Goal: Task Accomplishment & Management: Complete application form

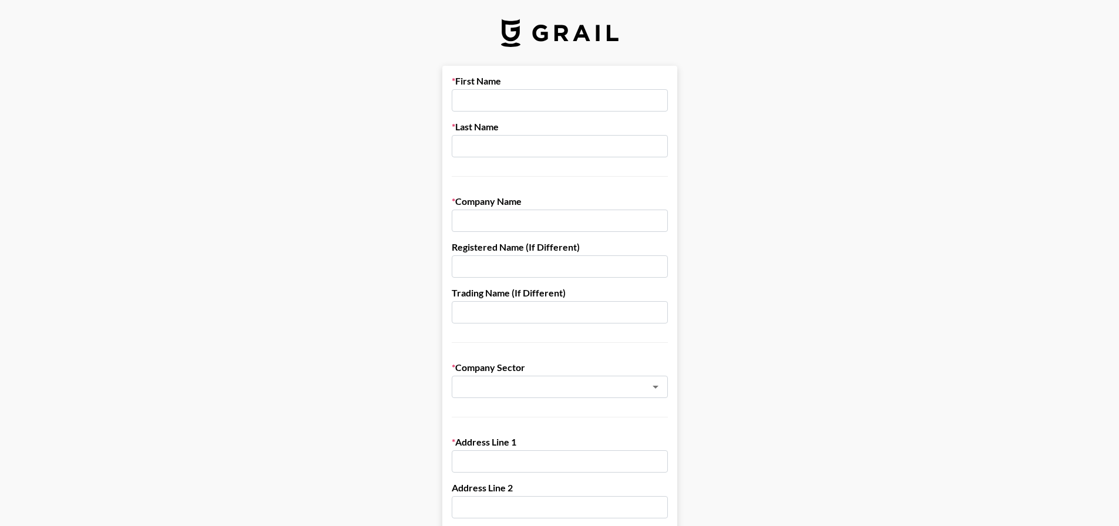
click at [606, 93] on input "text" at bounding box center [560, 100] width 216 height 22
type input "[PERSON_NAME]"
click at [520, 229] on input "Seafolly [GEOGRAPHIC_DATA]" at bounding box center [560, 221] width 216 height 22
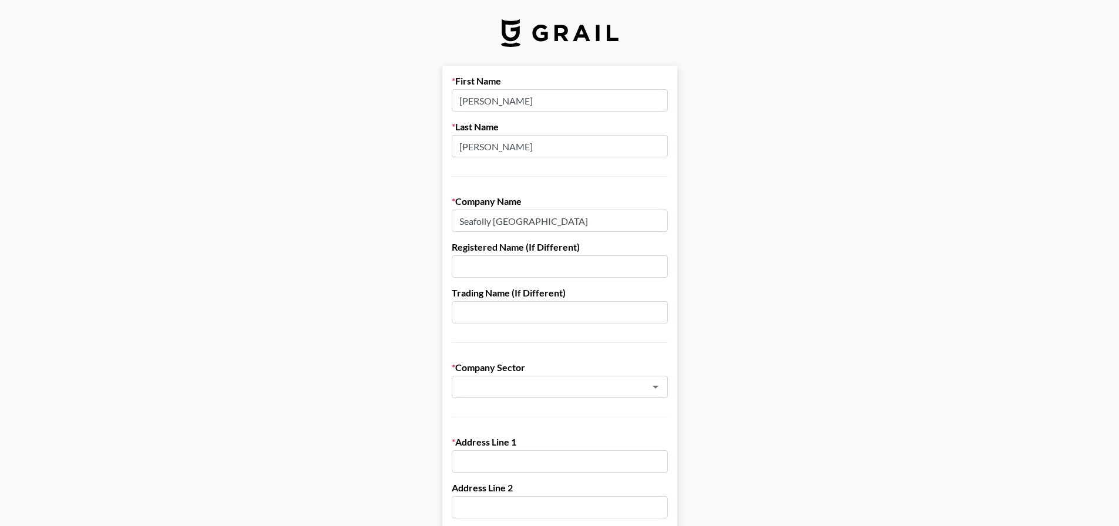
click at [548, 213] on input "Seafolly [GEOGRAPHIC_DATA]" at bounding box center [560, 221] width 216 height 22
click at [537, 223] on input "Seafolly [GEOGRAPHIC_DATA]" at bounding box center [560, 221] width 216 height 22
paste input "SEAFOLLY PTY. LIMITED"
click at [471, 226] on input "SEAFOLLY PTY. LIMITED" at bounding box center [560, 221] width 216 height 22
click at [478, 226] on input "SEAFOLLY PTY. LIMITED" at bounding box center [560, 221] width 216 height 22
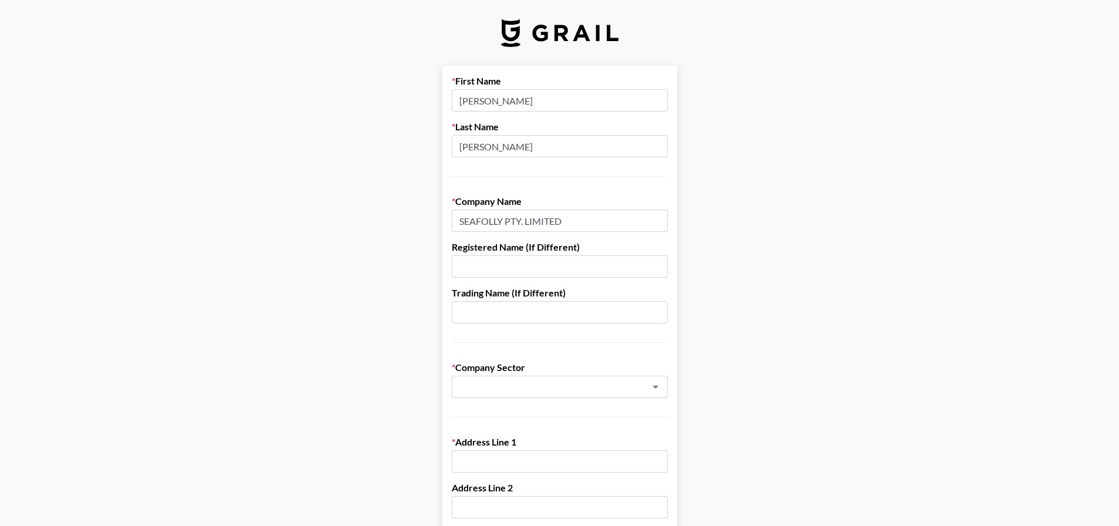
type input "SEAFOLLY PTY. LIMITED"
click at [476, 257] on input "text" at bounding box center [560, 267] width 216 height 22
type input "S"
type input "Seafolly [GEOGRAPHIC_DATA]"
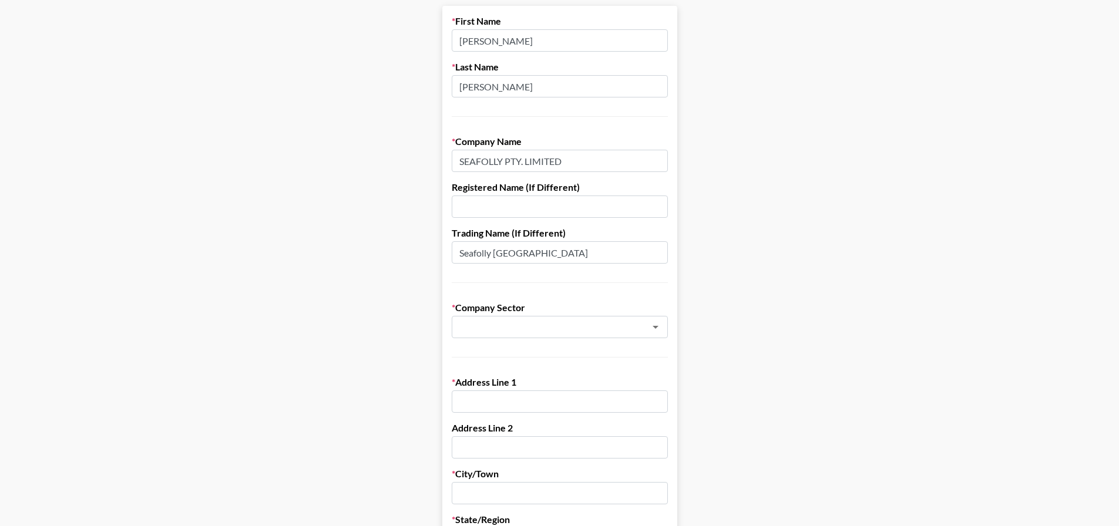
scroll to position [59, 0]
drag, startPoint x: 548, startPoint y: 262, endPoint x: 373, endPoint y: 261, distance: 174.5
click at [373, 261] on main "First Name [PERSON_NAME] Last Name [PERSON_NAME] Company Name SEAFOLLY PTY. LIM…" at bounding box center [559, 514] width 1100 height 1015
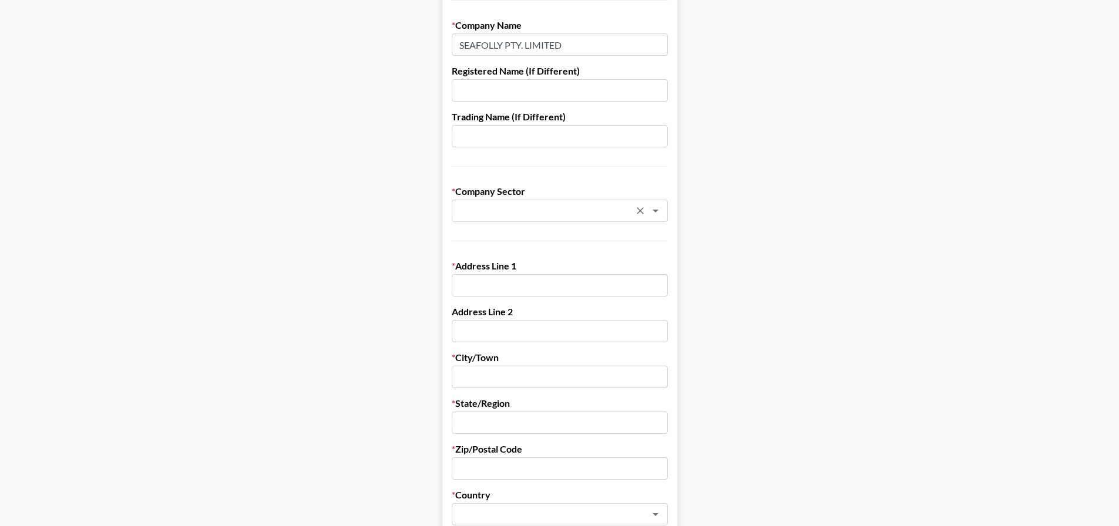
click at [502, 201] on div "​" at bounding box center [560, 211] width 216 height 22
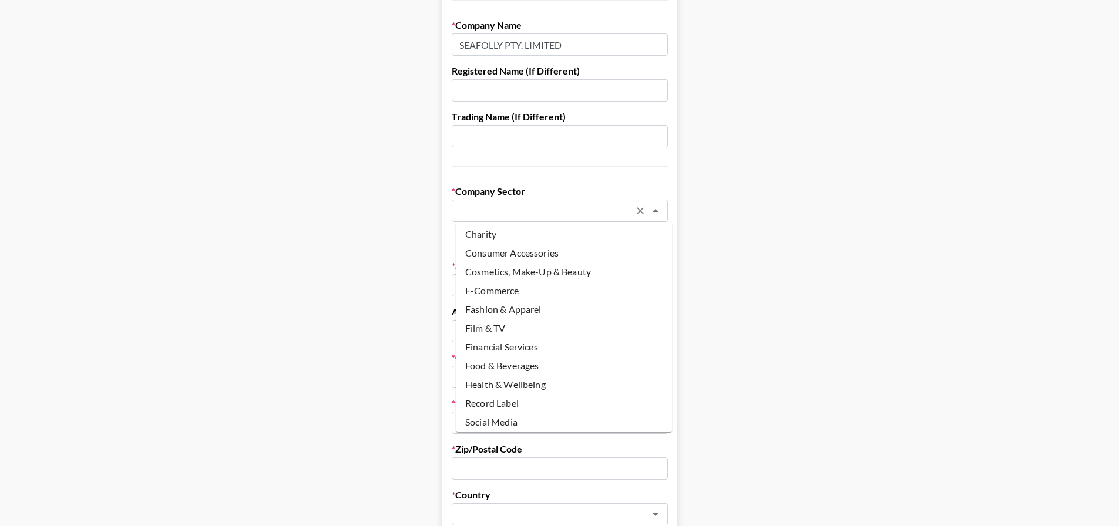
scroll to position [0, 0]
click at [521, 325] on li "Fashion & Apparel" at bounding box center [564, 330] width 216 height 19
type input "Fashion & Apparel"
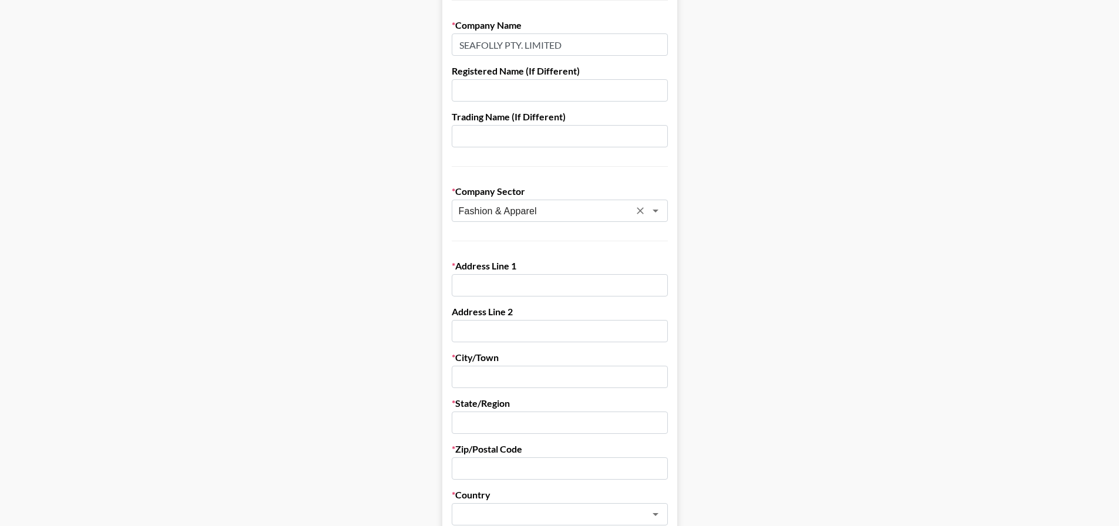
scroll to position [294, 0]
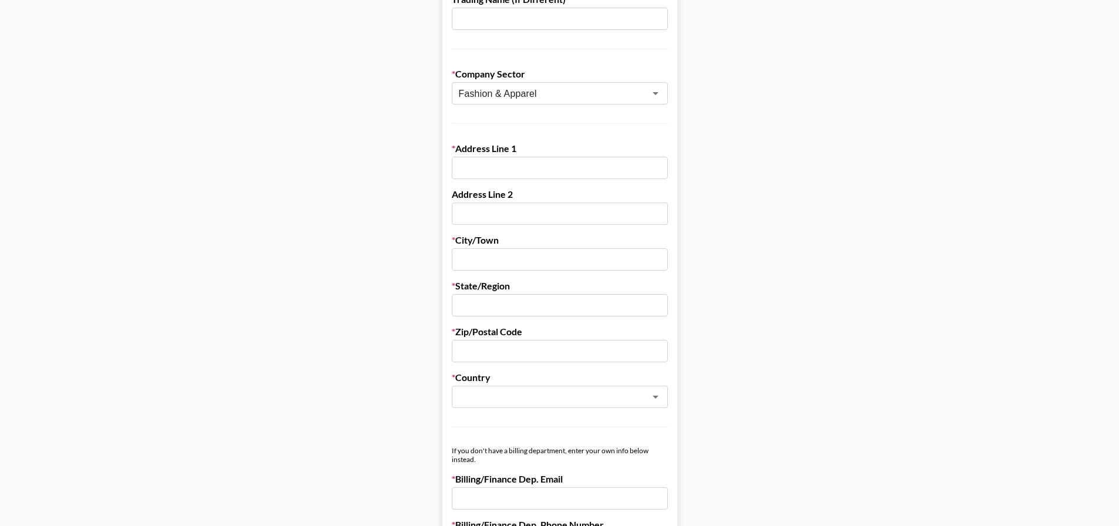
click at [476, 171] on input "text" at bounding box center [560, 168] width 216 height 22
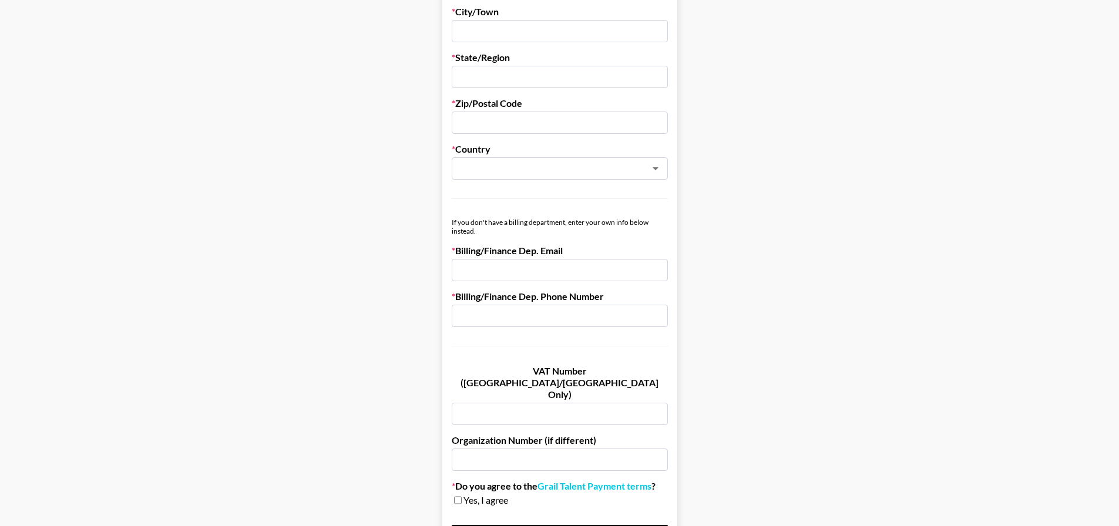
scroll to position [596, 0]
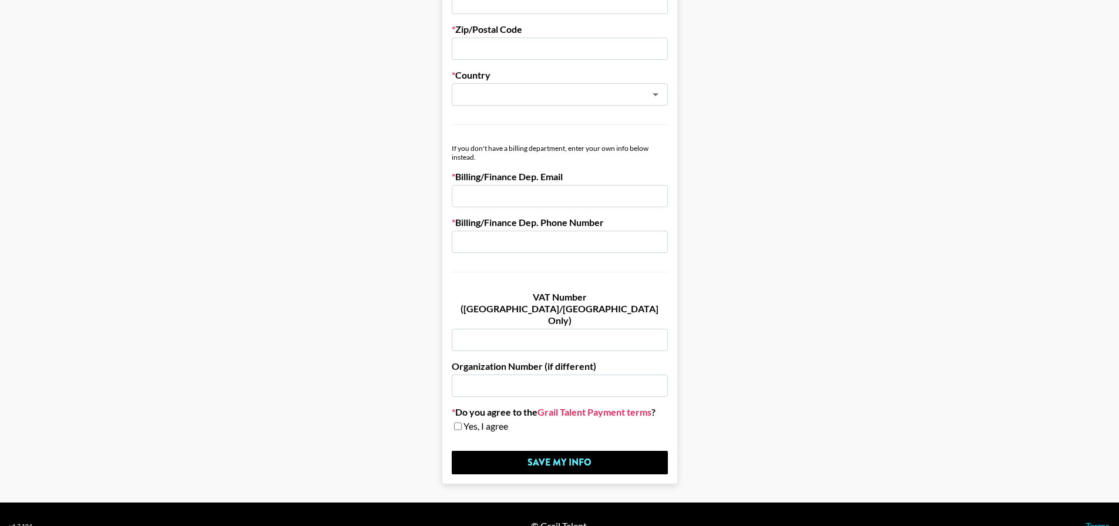
click at [584, 407] on link "Grail Talent Payment terms" at bounding box center [595, 413] width 114 height 12
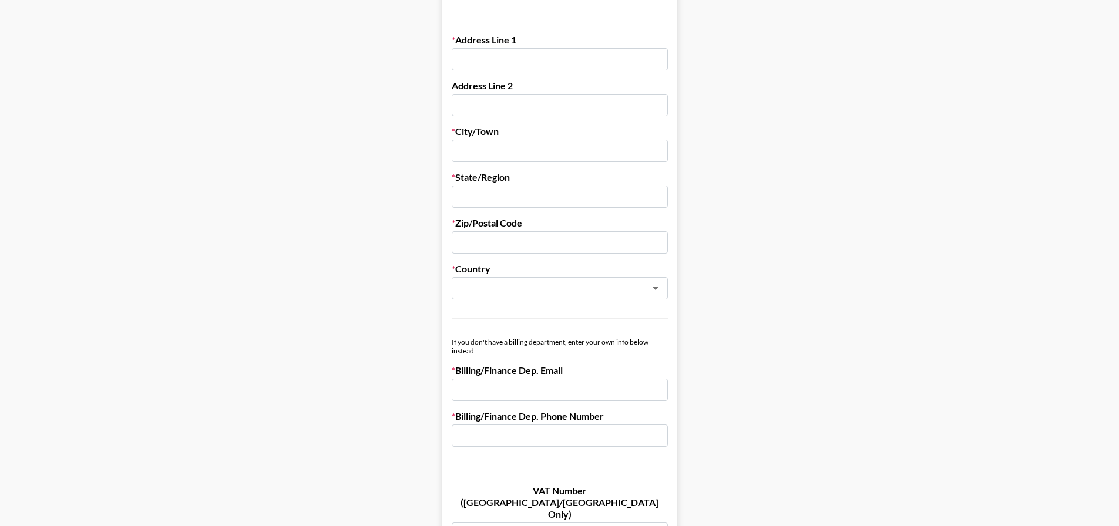
scroll to position [303, 0]
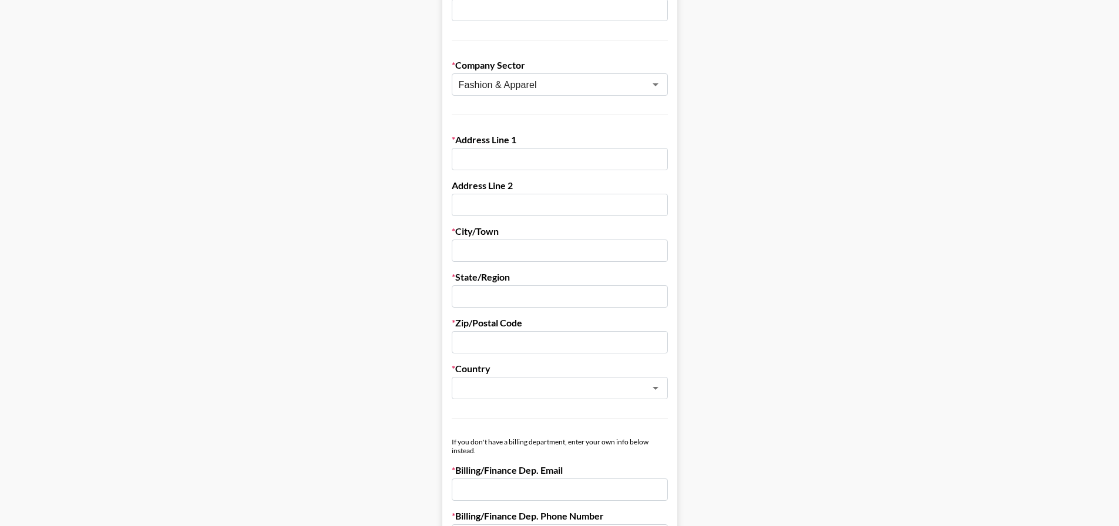
click at [500, 152] on input "text" at bounding box center [560, 159] width 216 height 22
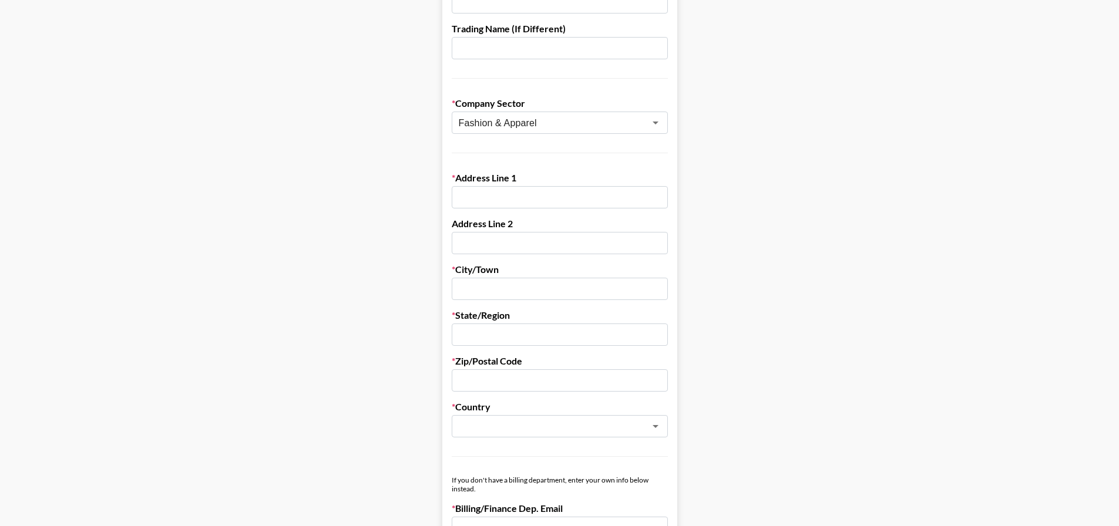
scroll to position [244, 0]
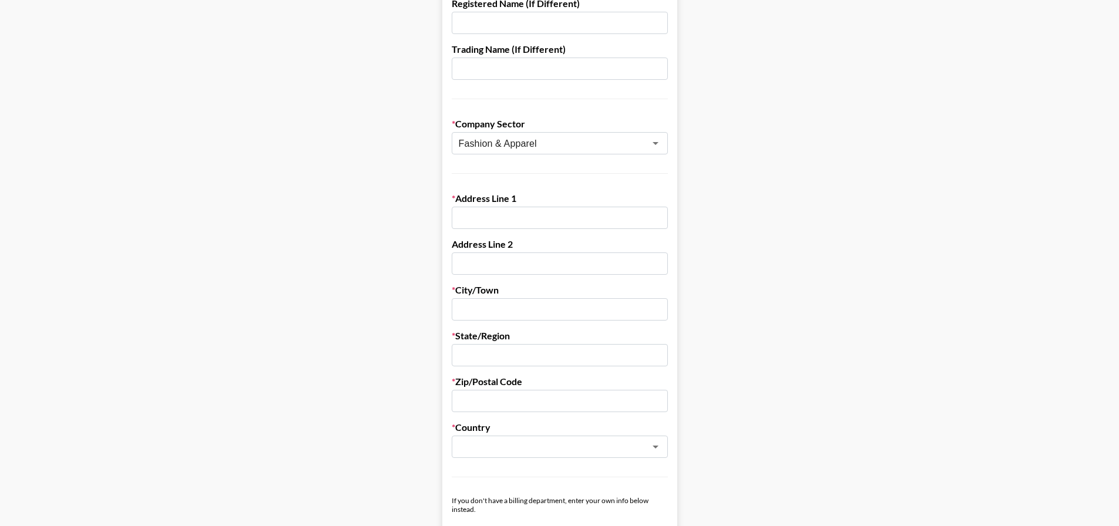
click at [491, 210] on input "text" at bounding box center [560, 218] width 216 height 22
click at [464, 209] on input "text" at bounding box center [560, 218] width 216 height 22
paste input "SEAFOLLY Building 3 & 4"
type input "SEAFOLLY Building 3 & 4"
click at [507, 266] on input "text" at bounding box center [560, 264] width 216 height 22
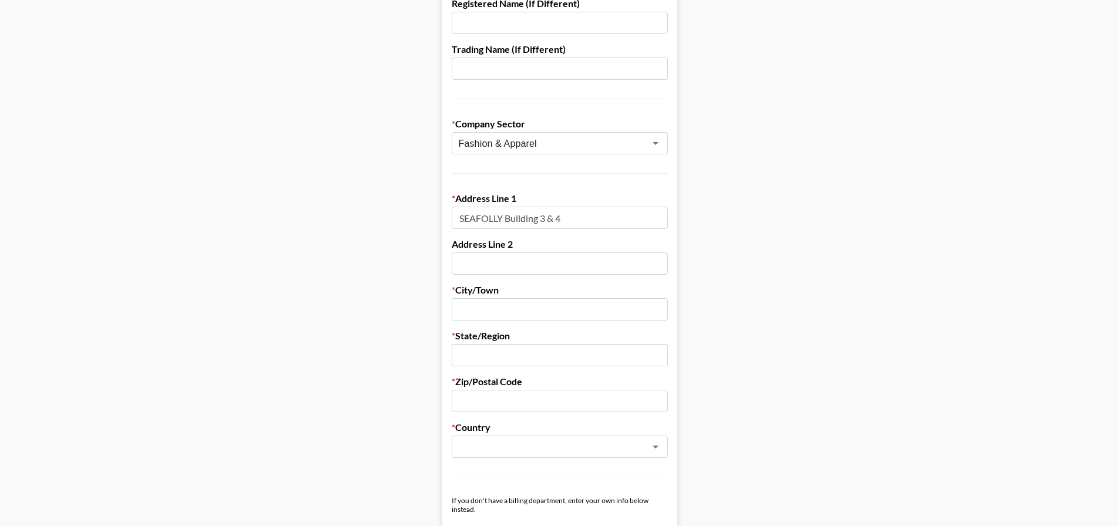
paste input "[STREET_ADDRESS],"
type input "[STREET_ADDRESS],"
click at [467, 307] on input "text" at bounding box center [560, 309] width 216 height 22
type input "[GEOGRAPHIC_DATA]"
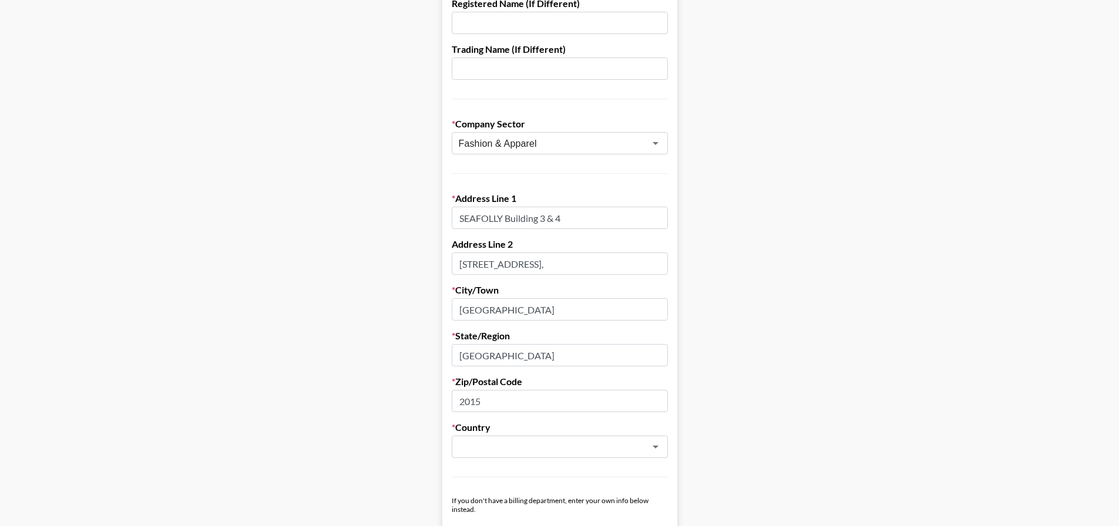
type input "2015"
click at [501, 471] on li "[GEOGRAPHIC_DATA]" at bounding box center [564, 472] width 216 height 19
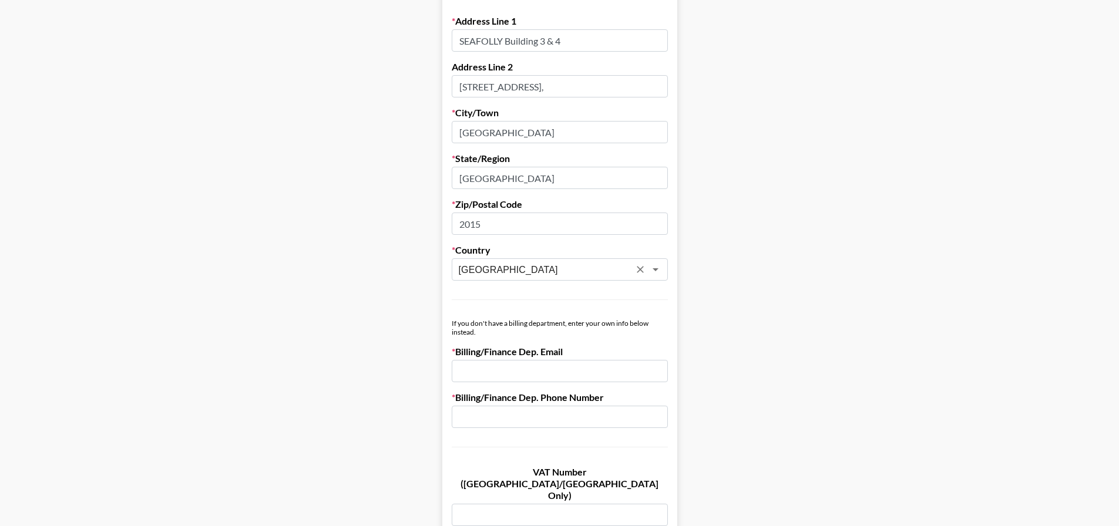
scroll to position [538, 0]
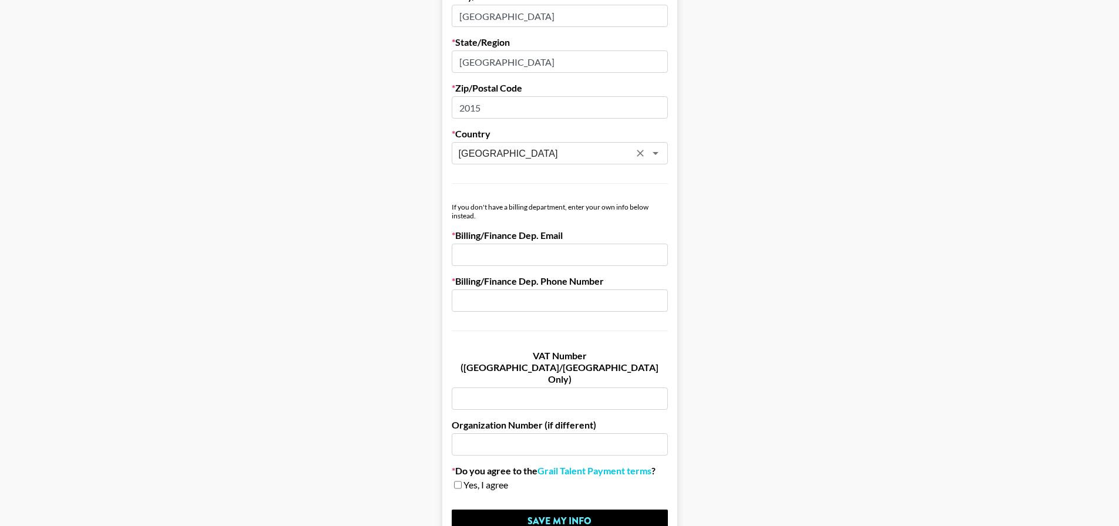
type input "[GEOGRAPHIC_DATA]"
click at [523, 241] on label "Billing/Finance Dep. Email" at bounding box center [560, 236] width 216 height 12
click at [515, 247] on input "email" at bounding box center [560, 255] width 216 height 22
type input "[EMAIL_ADDRESS][DOMAIN_NAME]"
click at [501, 292] on input "text" at bounding box center [560, 301] width 216 height 22
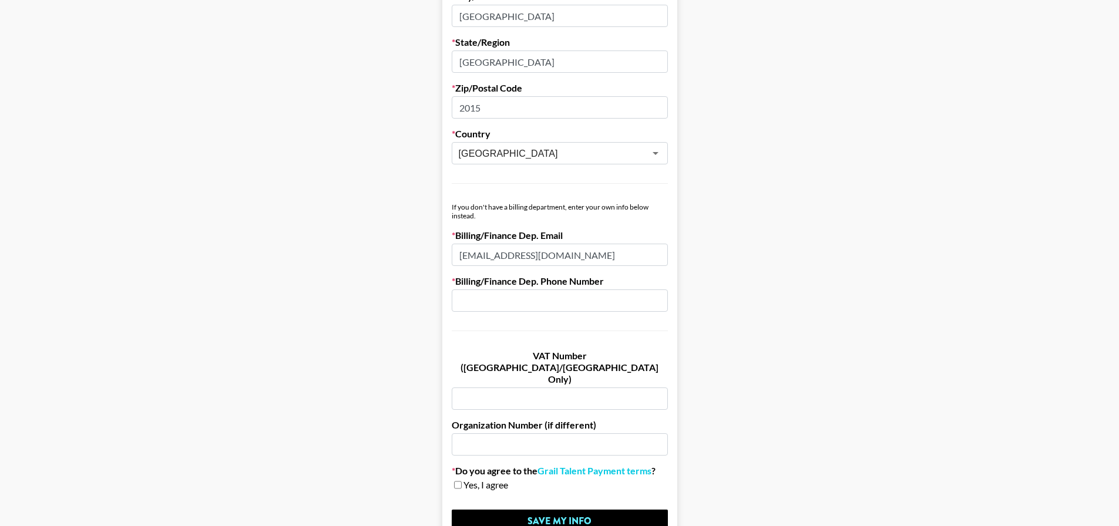
paste input "[PHONE_NUMBER]"
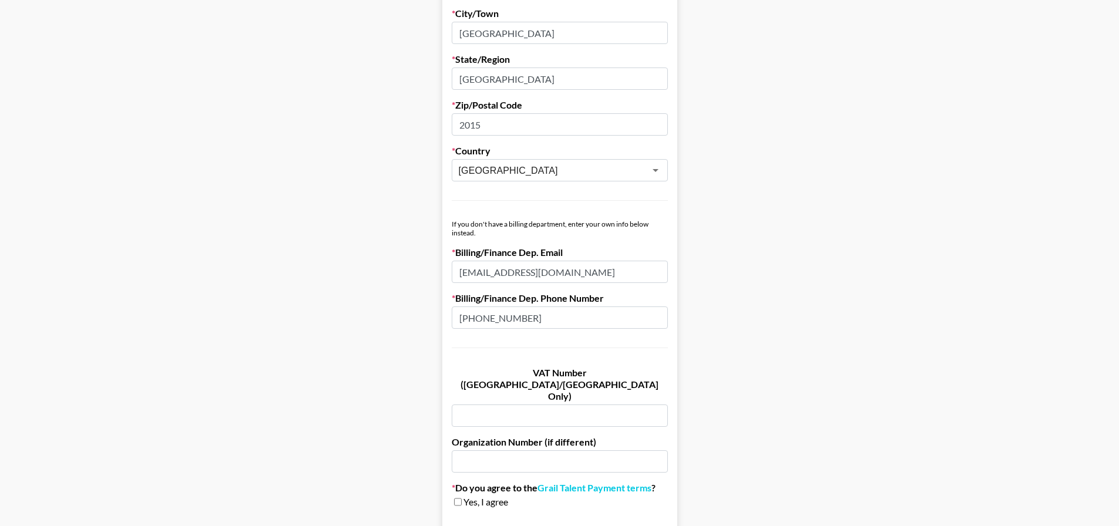
scroll to position [596, 0]
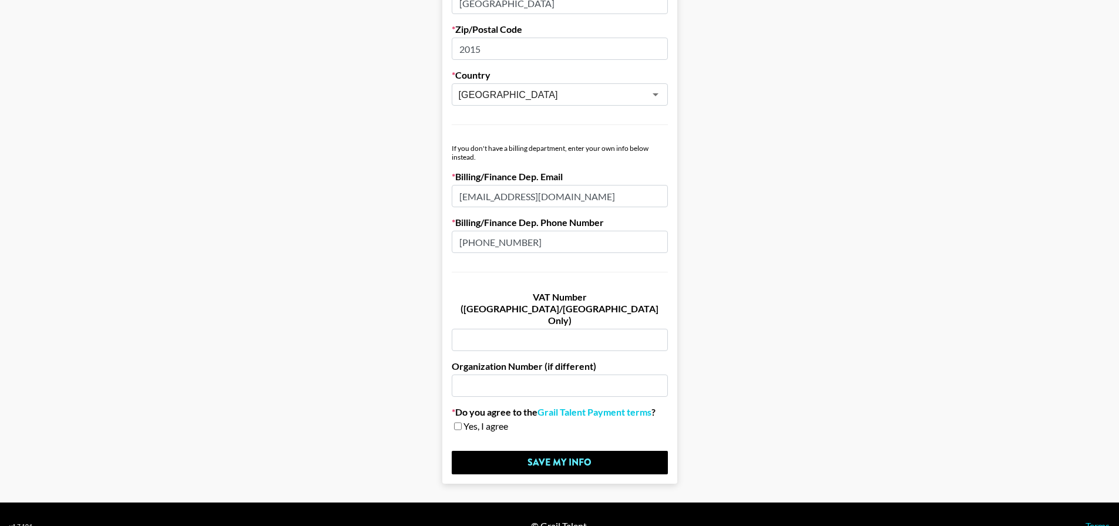
type input "[PHONE_NUMBER]"
click at [462, 422] on input "checkbox" at bounding box center [458, 426] width 8 height 8
checkbox input "true"
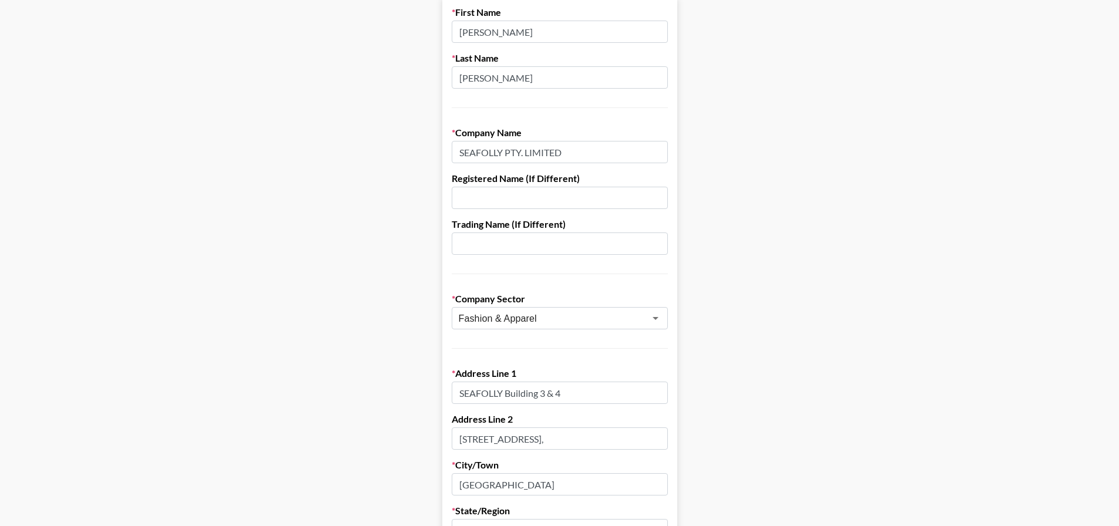
scroll to position [0, 0]
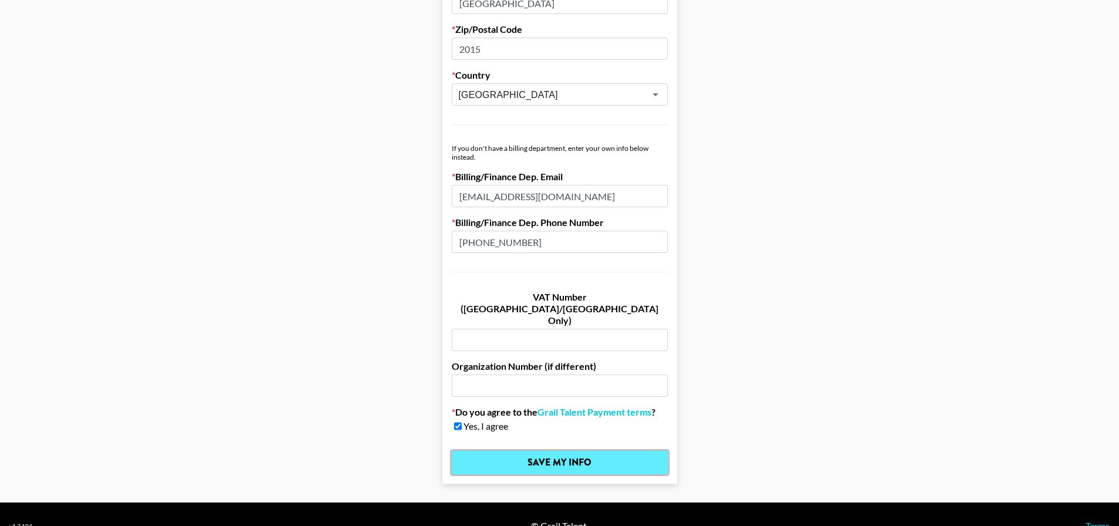
click at [513, 451] on input "Save My Info" at bounding box center [560, 463] width 216 height 24
